Goal: Information Seeking & Learning: Check status

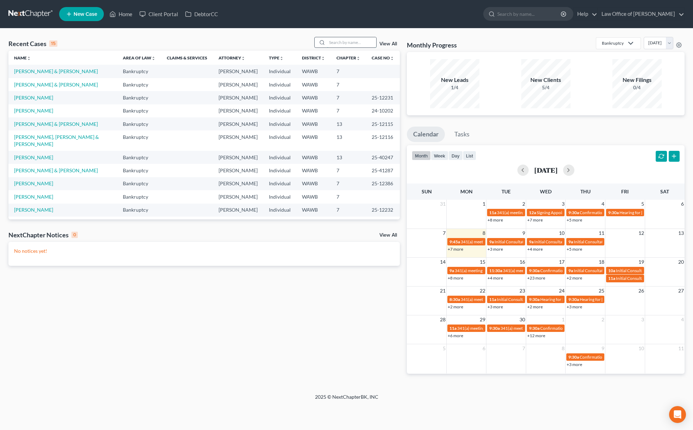
click at [347, 44] on input "search" at bounding box center [351, 42] width 49 height 10
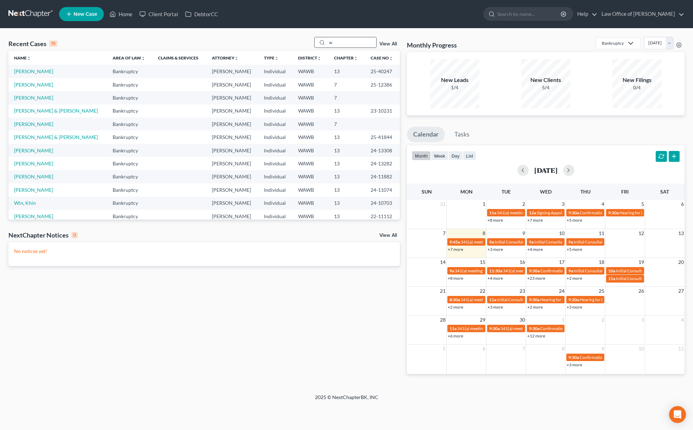
click at [346, 43] on input "w" at bounding box center [351, 42] width 49 height 10
drag, startPoint x: 346, startPoint y: 43, endPoint x: 237, endPoint y: 35, distance: 109.3
click at [237, 35] on div "Recent Cases 15 w View All Name unfold_more expand_more expand_less Area of Law…" at bounding box center [346, 210] width 693 height 365
type input "[PERSON_NAME]"
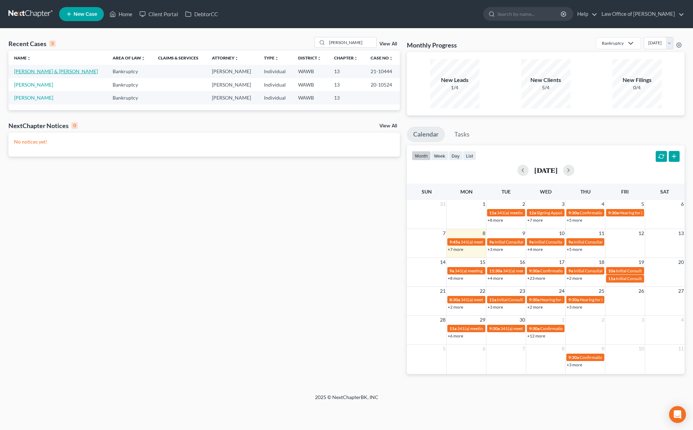
click at [39, 71] on link "[PERSON_NAME] & [PERSON_NAME]" at bounding box center [56, 71] width 84 height 6
select select "6"
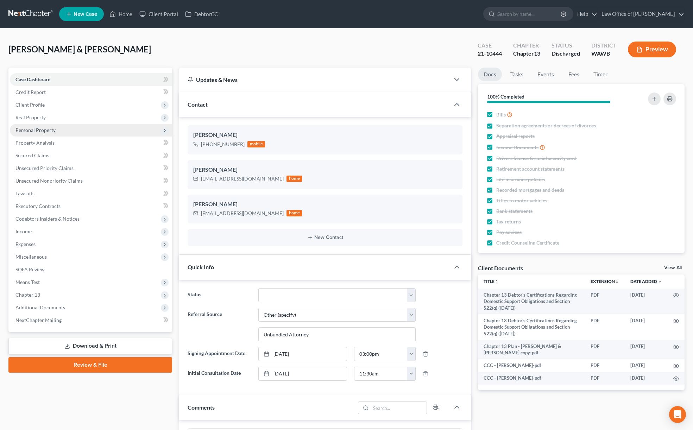
click at [62, 124] on span "Personal Property" at bounding box center [91, 130] width 162 height 13
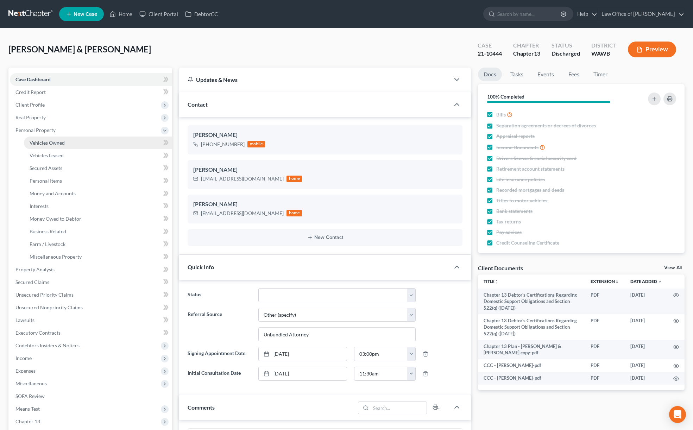
click at [57, 143] on span "Vehicles Owned" at bounding box center [47, 143] width 35 height 6
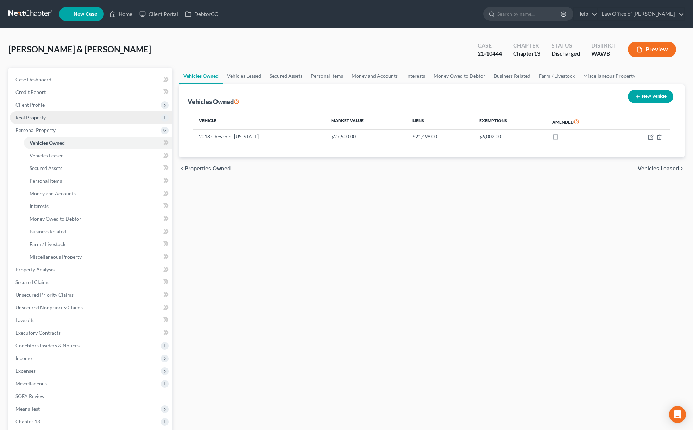
click at [57, 121] on span "Real Property" at bounding box center [91, 117] width 162 height 13
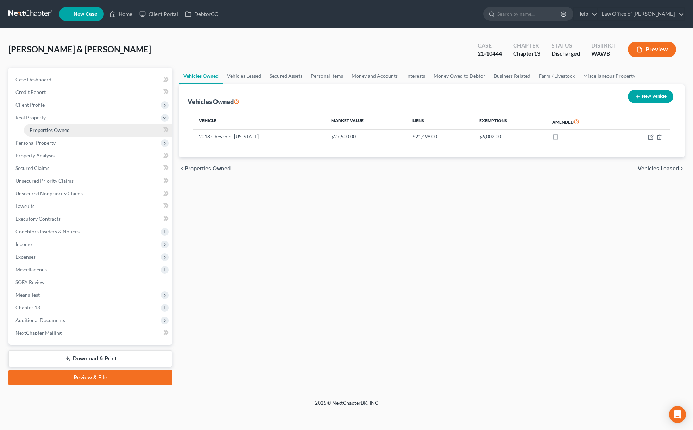
click at [60, 130] on span "Properties Owned" at bounding box center [50, 130] width 40 height 6
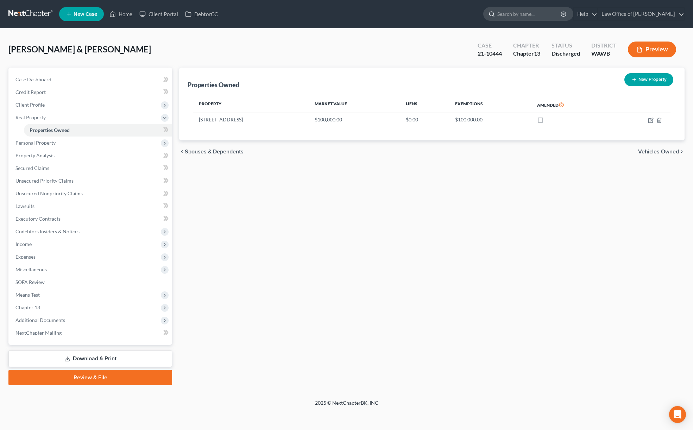
click at [527, 10] on input "search" at bounding box center [529, 13] width 64 height 13
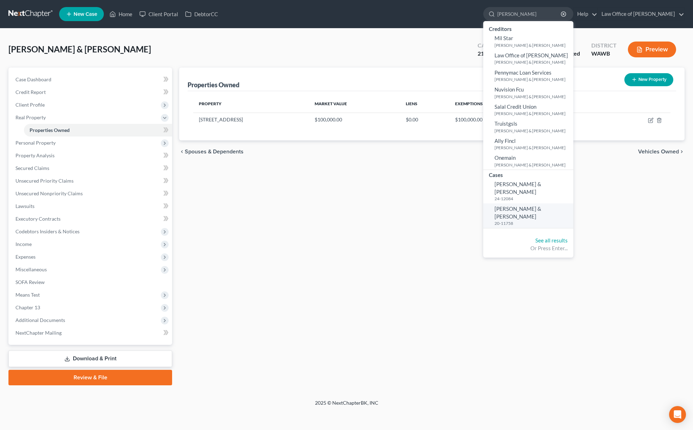
type input "[PERSON_NAME]"
click at [524, 205] on span "[PERSON_NAME] & [PERSON_NAME]" at bounding box center [517, 212] width 47 height 14
select select "6"
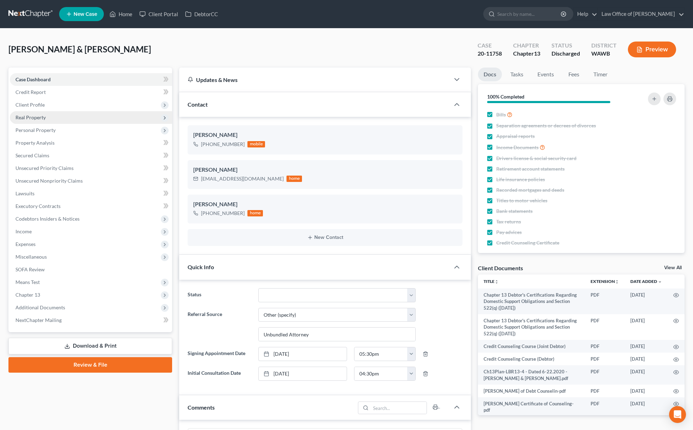
click at [91, 112] on span "Real Property" at bounding box center [91, 117] width 162 height 13
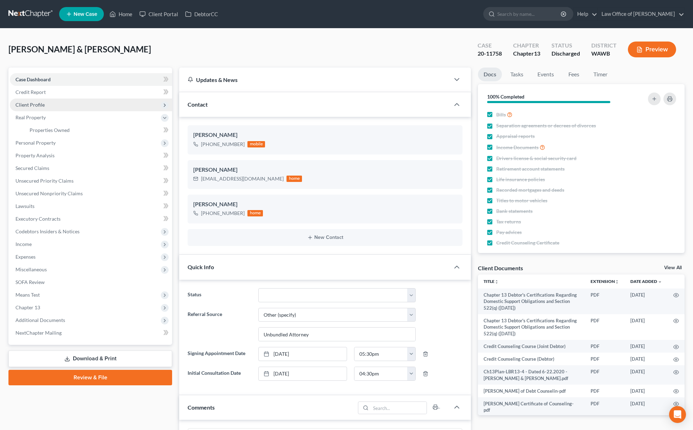
click at [80, 105] on span "Client Profile" at bounding box center [91, 104] width 162 height 13
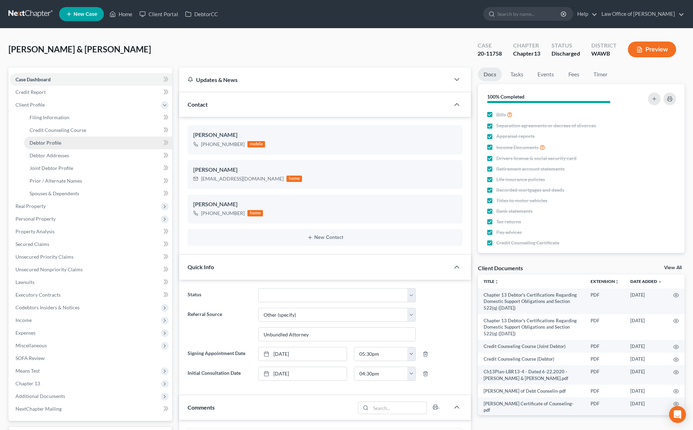
click at [74, 139] on link "Debtor Profile" at bounding box center [98, 142] width 148 height 13
select select "1"
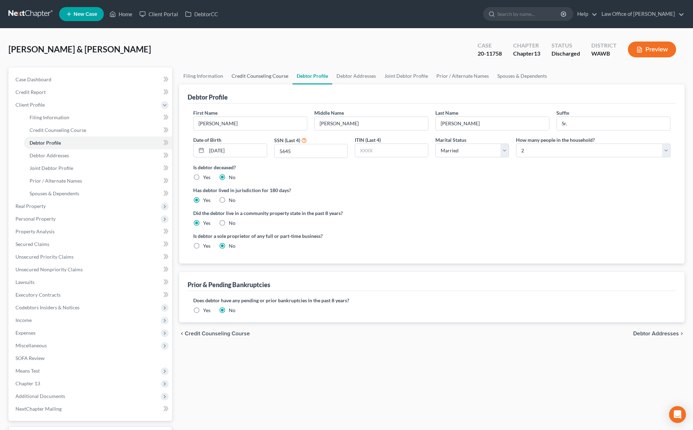
click at [262, 75] on link "Credit Counseling Course" at bounding box center [259, 76] width 65 height 17
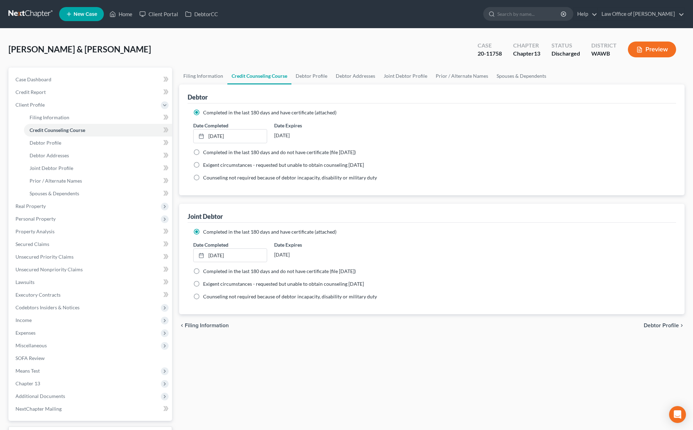
click at [262, 75] on link "Credit Counseling Course" at bounding box center [259, 76] width 64 height 17
click at [276, 75] on link "Credit Counseling Course" at bounding box center [259, 76] width 64 height 17
click at [56, 206] on span "Real Property" at bounding box center [91, 206] width 162 height 13
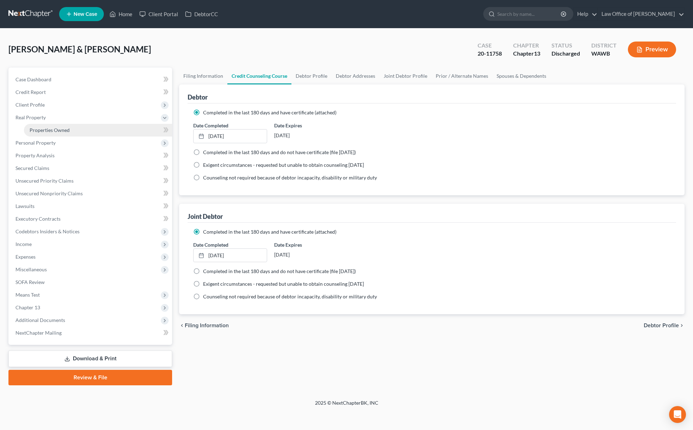
click at [63, 126] on link "Properties Owned" at bounding box center [98, 130] width 148 height 13
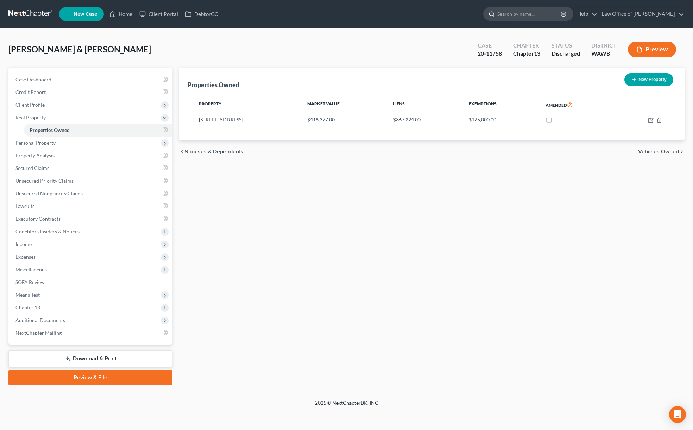
click at [522, 17] on input "search" at bounding box center [529, 13] width 64 height 13
type input "[PERSON_NAME]"
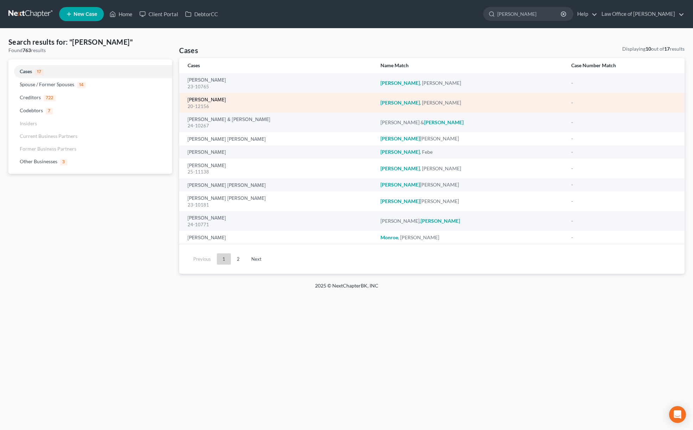
click at [208, 101] on link "[PERSON_NAME]" at bounding box center [206, 99] width 38 height 5
select select "6"
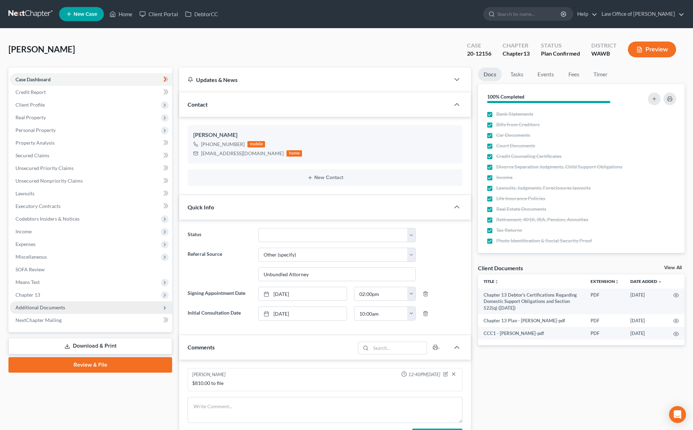
click at [82, 305] on span "Additional Documents" at bounding box center [91, 307] width 162 height 13
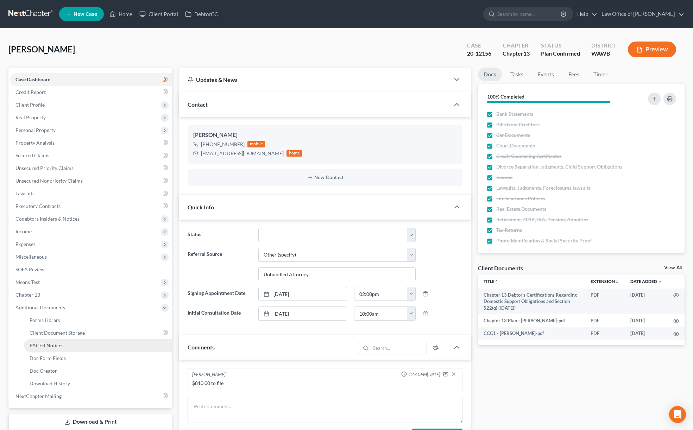
click at [78, 342] on link "PACER Notices" at bounding box center [98, 345] width 148 height 13
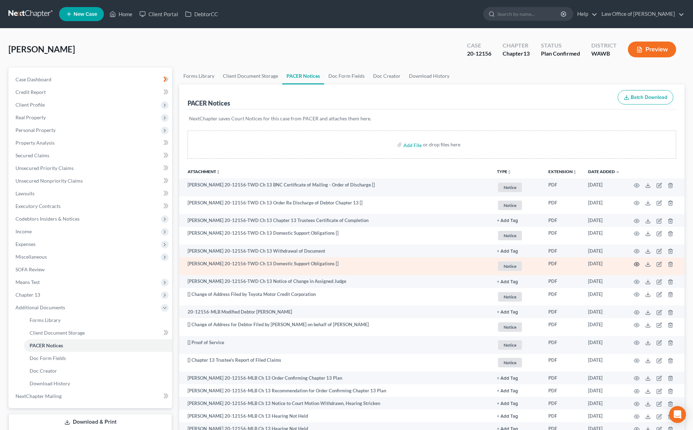
click at [638, 264] on icon "button" at bounding box center [636, 264] width 6 height 6
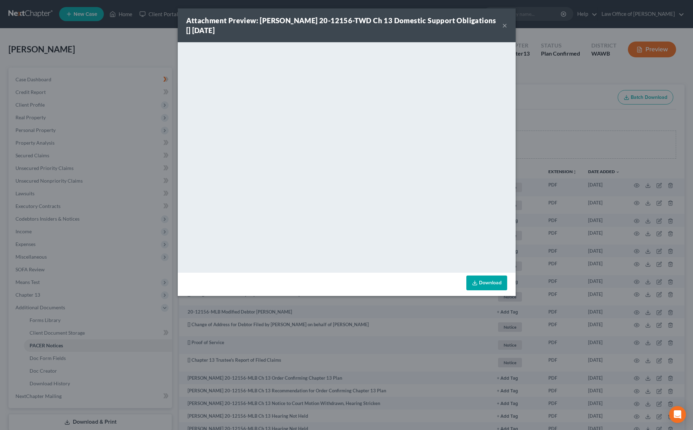
click at [550, 192] on div "Attachment Preview: [PERSON_NAME] 20-12156-TWD Ch 13 Domestic Support Obligatio…" at bounding box center [346, 215] width 693 height 430
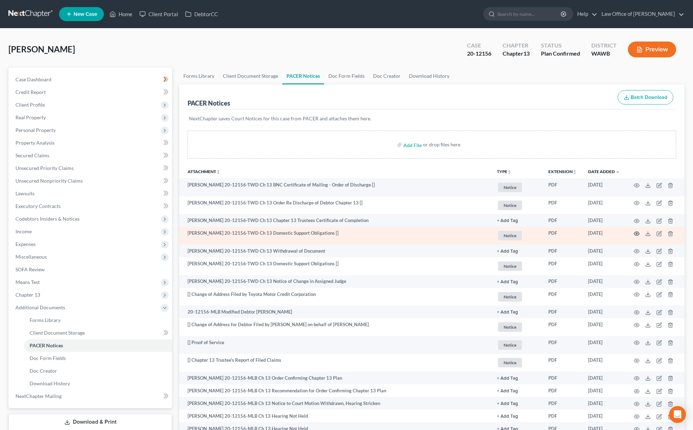
click at [638, 234] on icon "button" at bounding box center [636, 234] width 6 height 6
